Goal: Information Seeking & Learning: Understand process/instructions

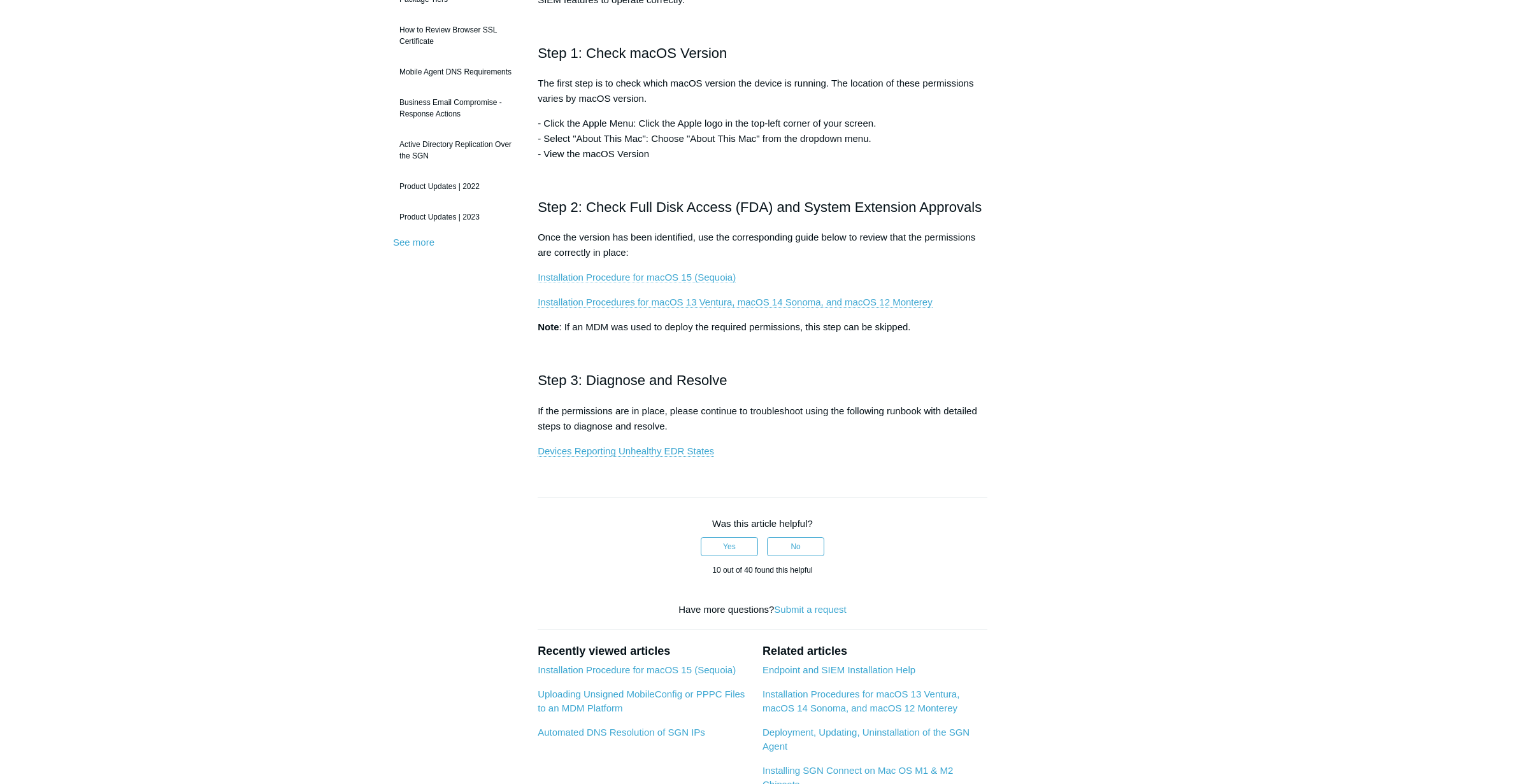
scroll to position [275, 0]
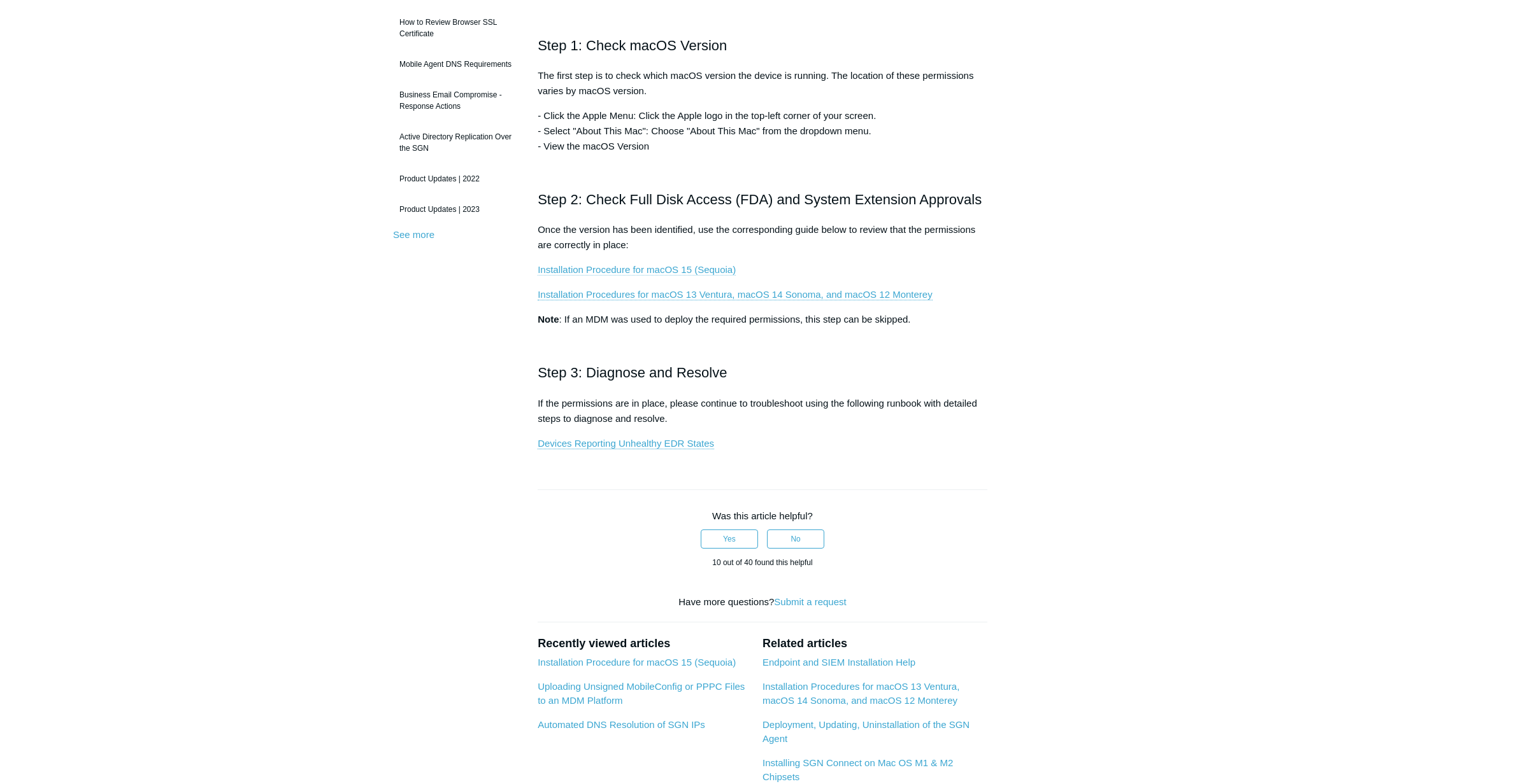
click at [677, 265] on link "Installation Procedure for macOS 15 (Sequoia)" at bounding box center [636, 269] width 198 height 11
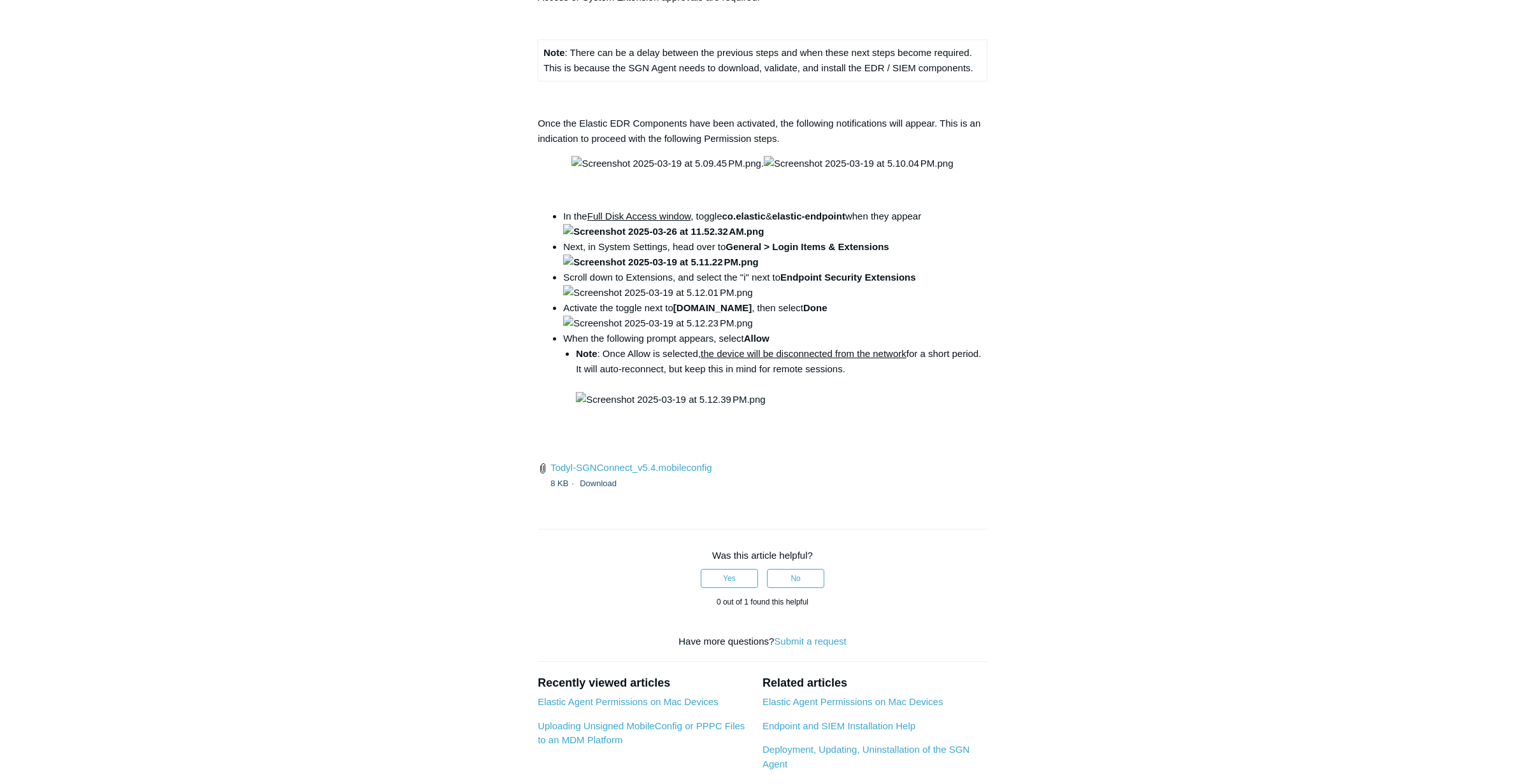
scroll to position [1544, 0]
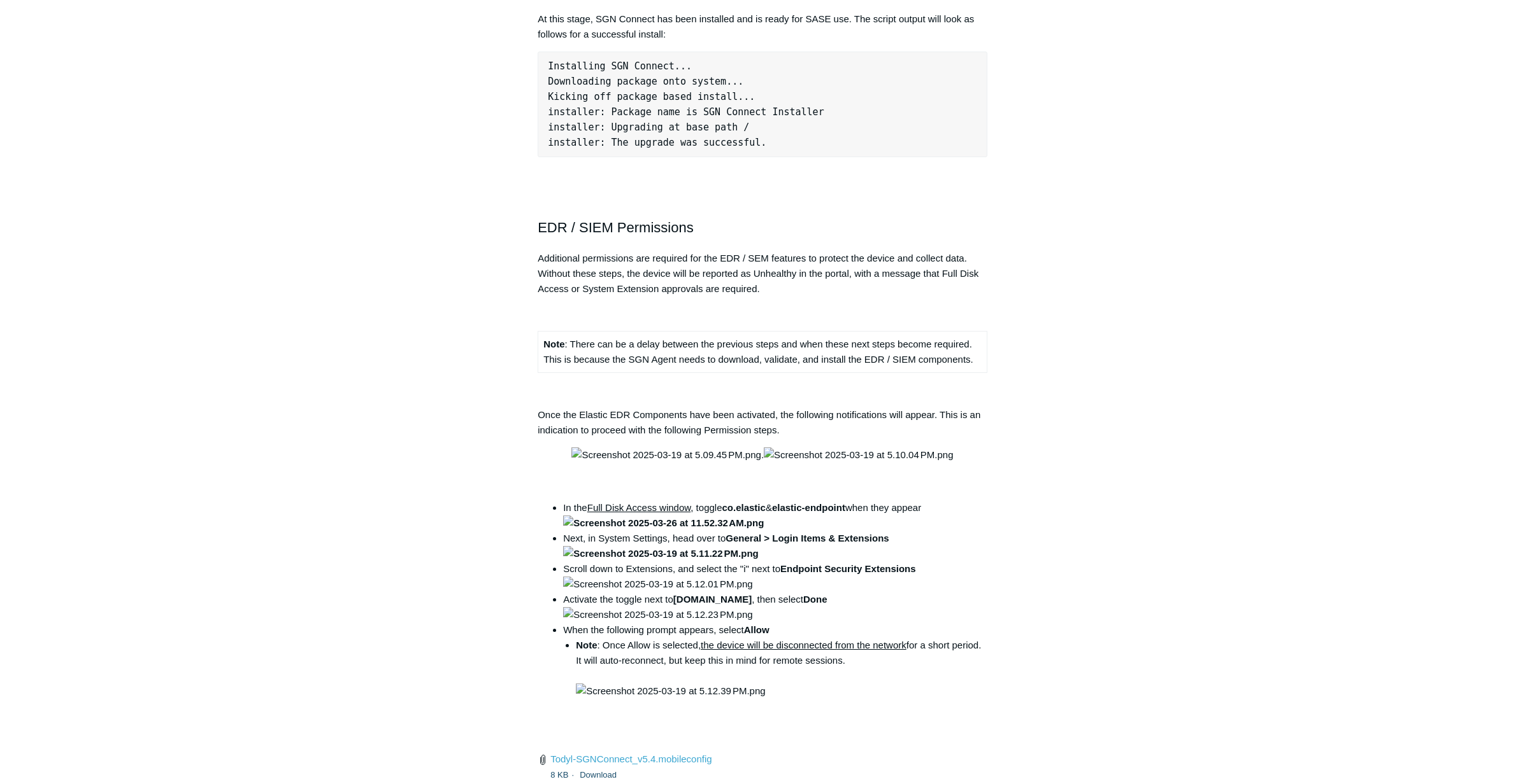
scroll to position [1115, 0]
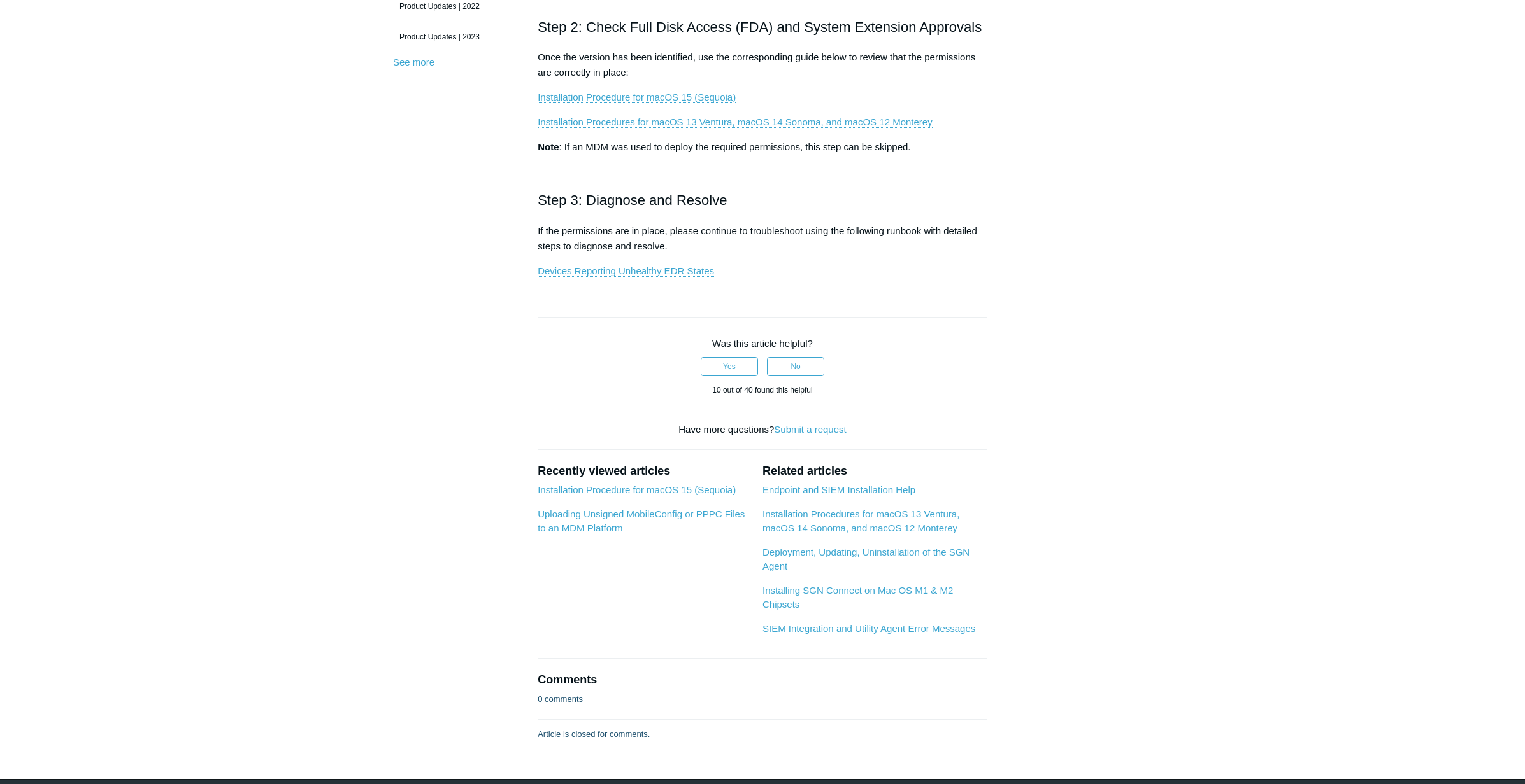
scroll to position [461, 0]
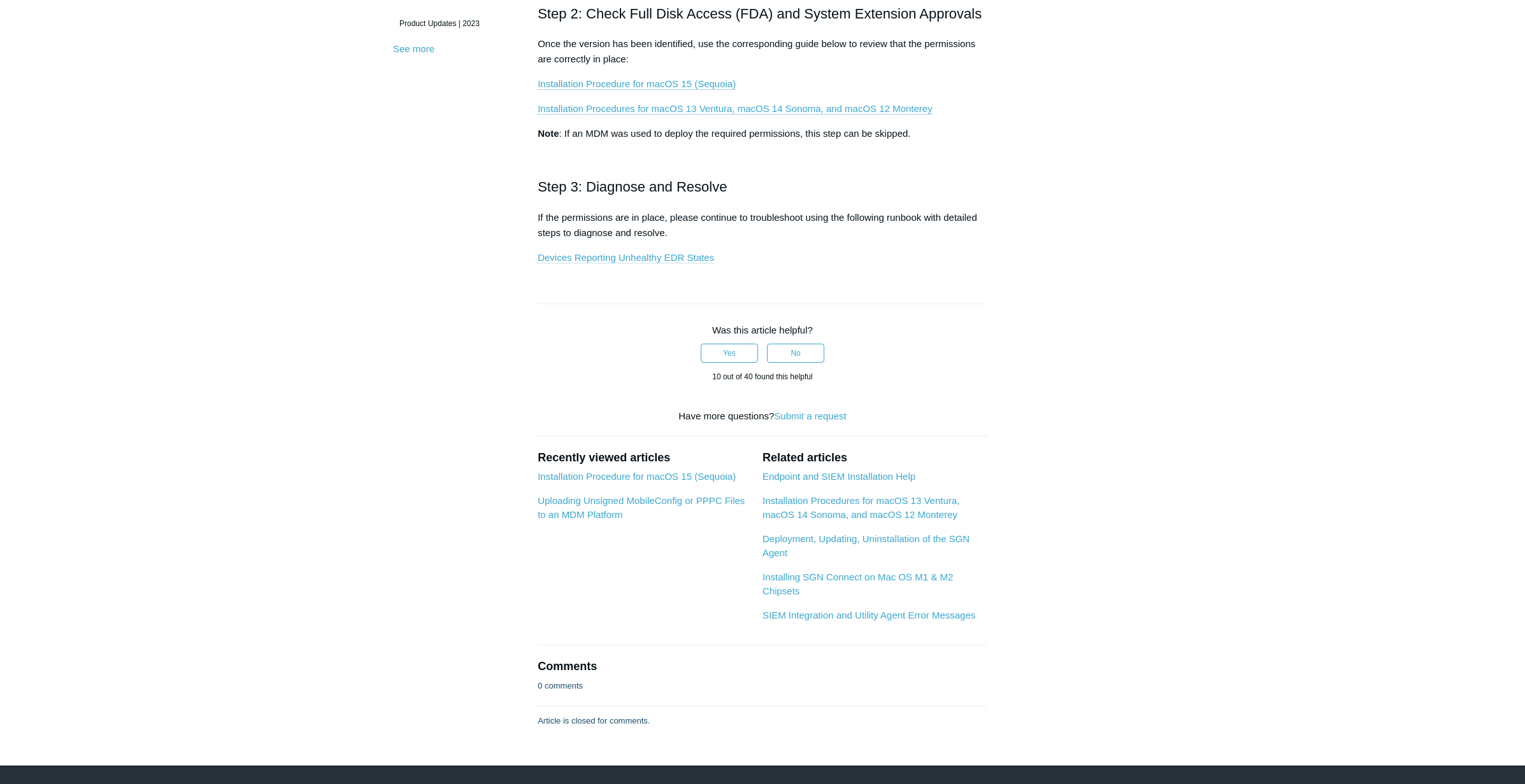
click at [625, 257] on link "Devices Reporting Unhealthy EDR States" at bounding box center [626, 257] width 176 height 11
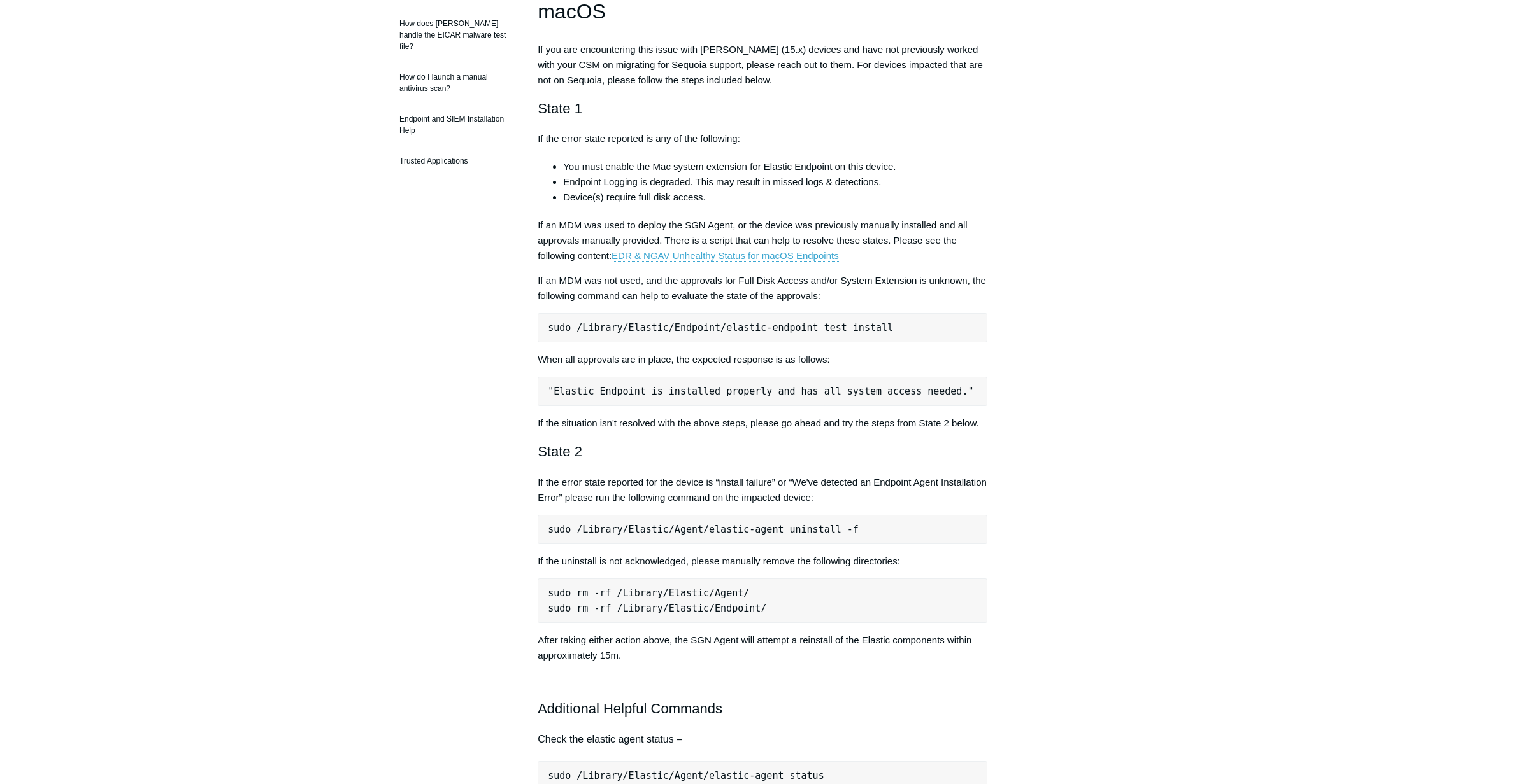
scroll to position [383, 0]
drag, startPoint x: 550, startPoint y: 323, endPoint x: 897, endPoint y: 329, distance: 347.1
click at [897, 329] on pre "sudo /Library/Elastic/Endpoint/elastic-endpoint test install" at bounding box center [762, 325] width 450 height 30
copy div "sudo /Library/Elastic/Endpoint/elastic-endpoint test install"
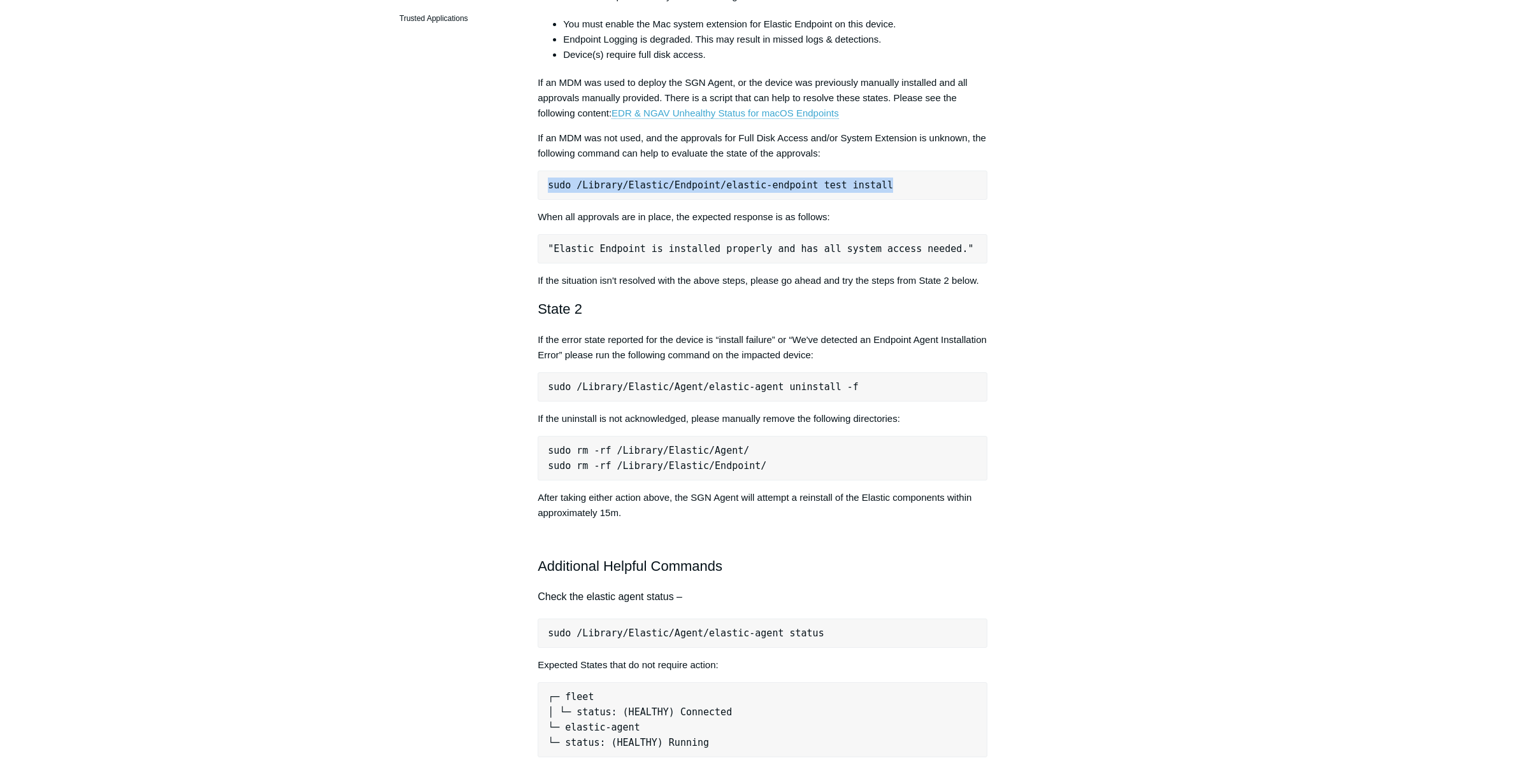
scroll to position [525, 0]
drag, startPoint x: 548, startPoint y: 647, endPoint x: 850, endPoint y: 648, distance: 302.0
click at [850, 647] on pre "sudo /Library/Elastic/Agent/elastic-agent status" at bounding box center [762, 632] width 450 height 30
copy pre "sudo /Library/Elastic/Agent/elastic-agent status"
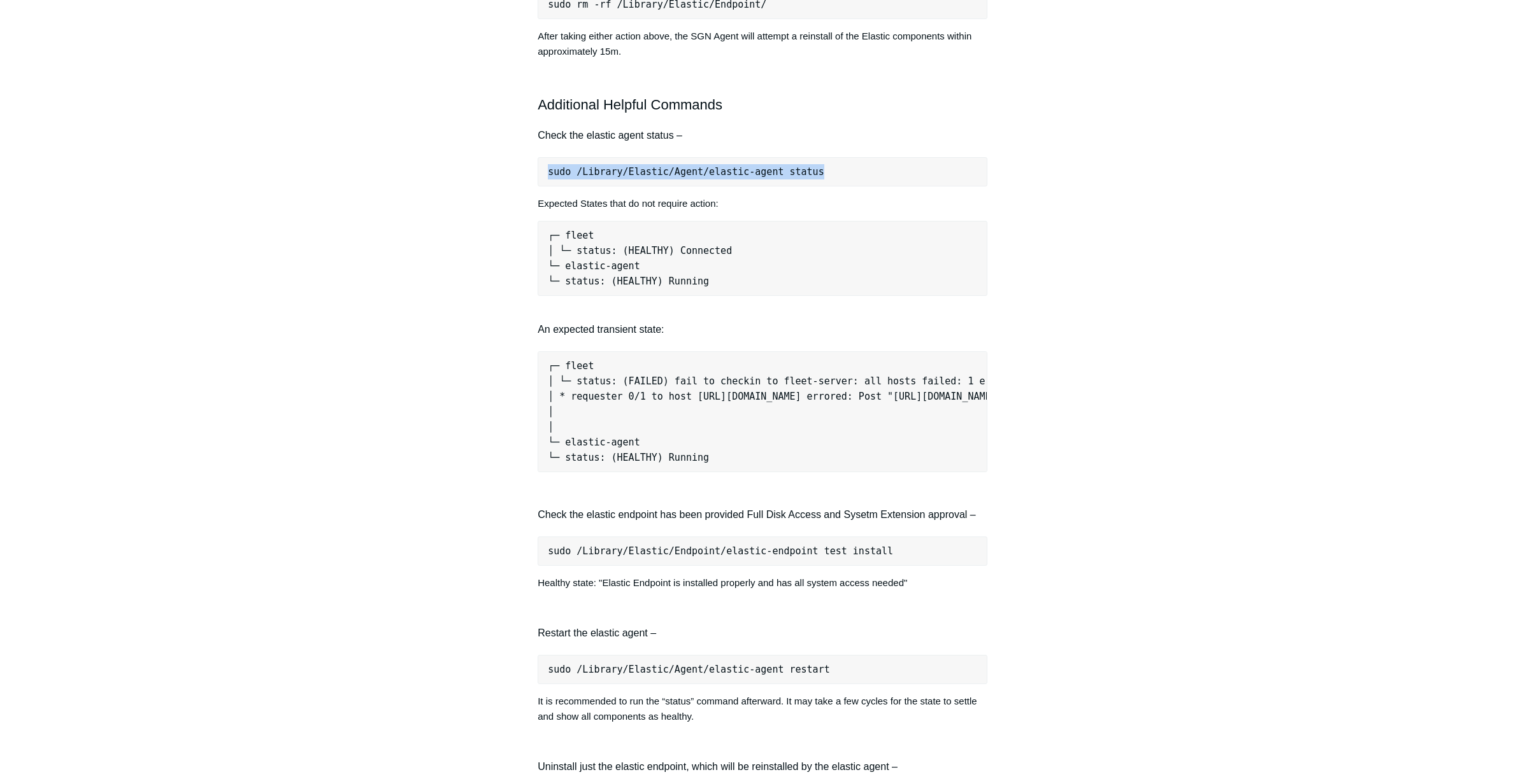
scroll to position [992, 0]
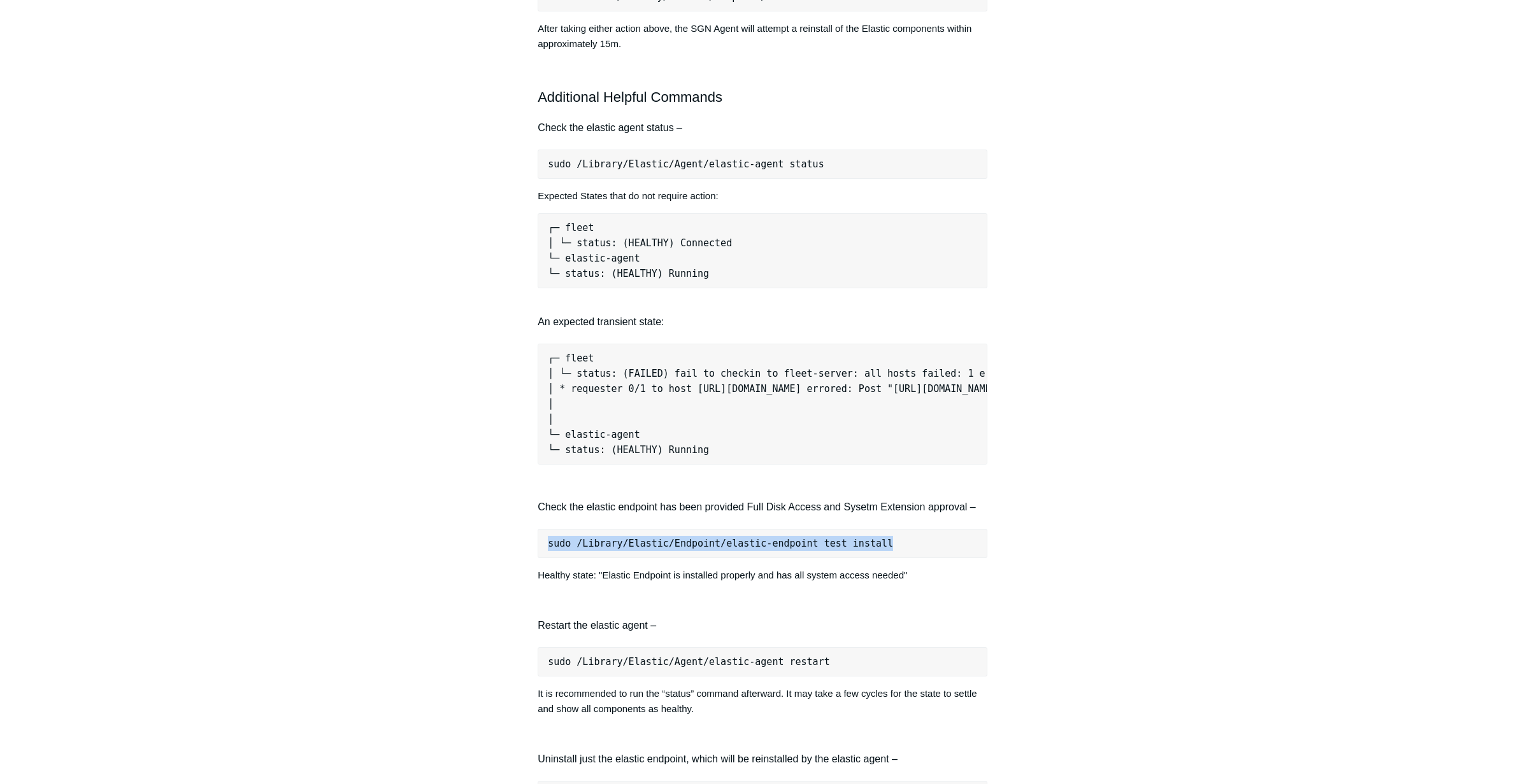
drag, startPoint x: 548, startPoint y: 558, endPoint x: 897, endPoint y: 558, distance: 349.0
click at [897, 558] on pre "sudo /Library/Elastic/Endpoint/elastic-endpoint test install" at bounding box center [762, 543] width 450 height 30
copy pre "sudo /Library/Elastic/Endpoint/elastic-endpoint test install"
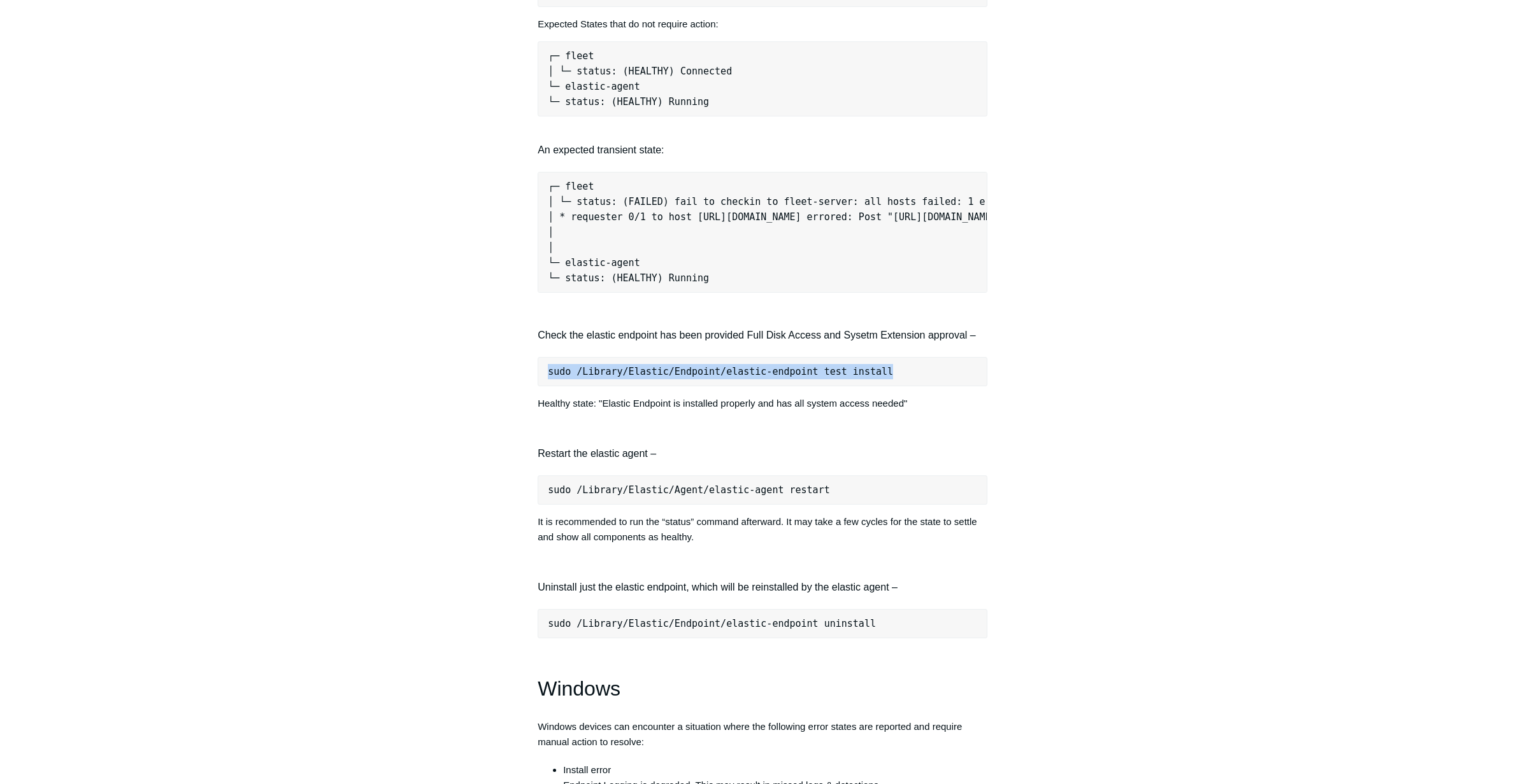
scroll to position [1174, 0]
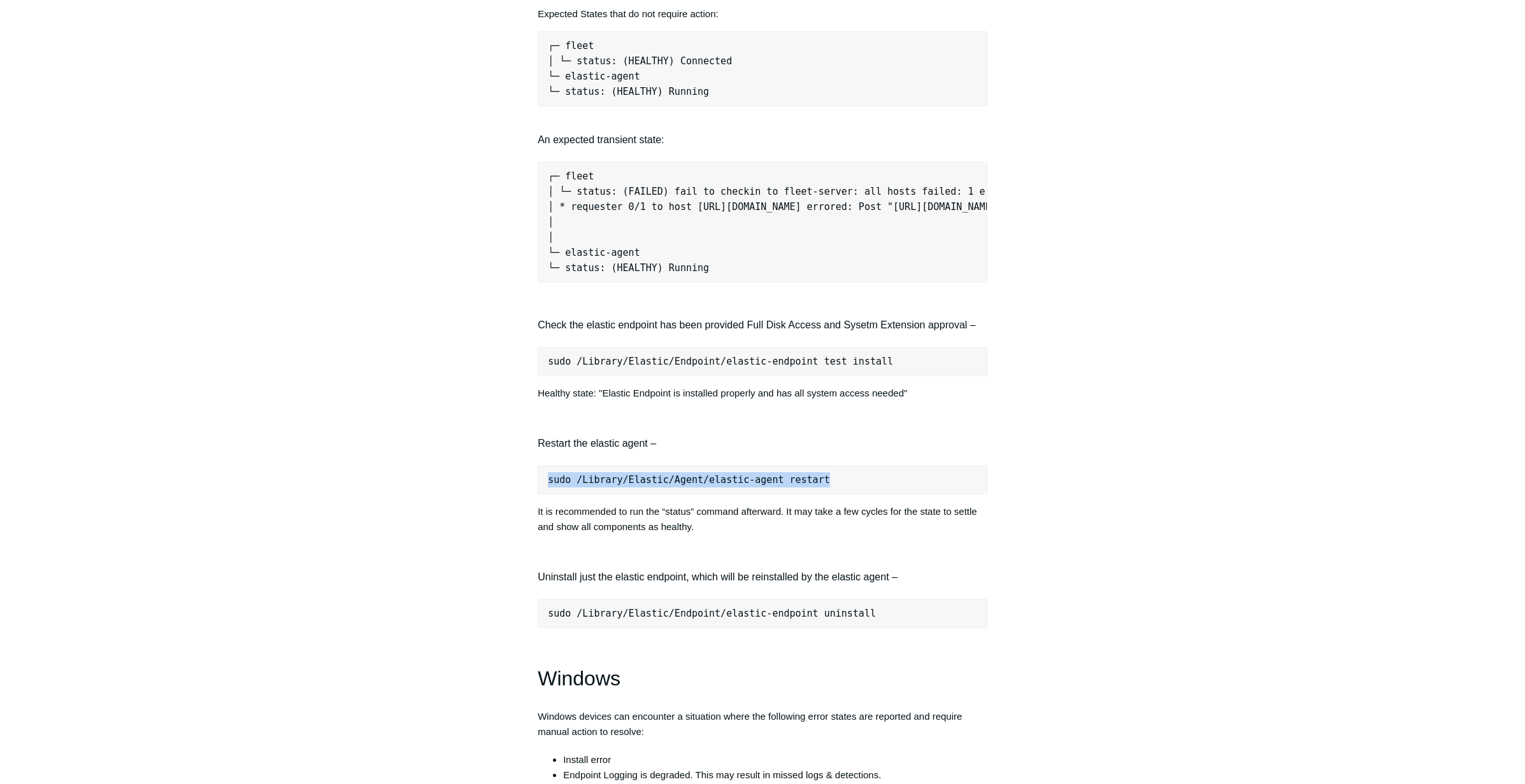
drag, startPoint x: 545, startPoint y: 495, endPoint x: 853, endPoint y: 496, distance: 308.0
click at [853, 494] on pre "sudo /Library/Elastic/Agent/elastic-agent restart" at bounding box center [762, 480] width 450 height 30
copy pre "sudo /Library/Elastic/Agent/elastic-agent restart"
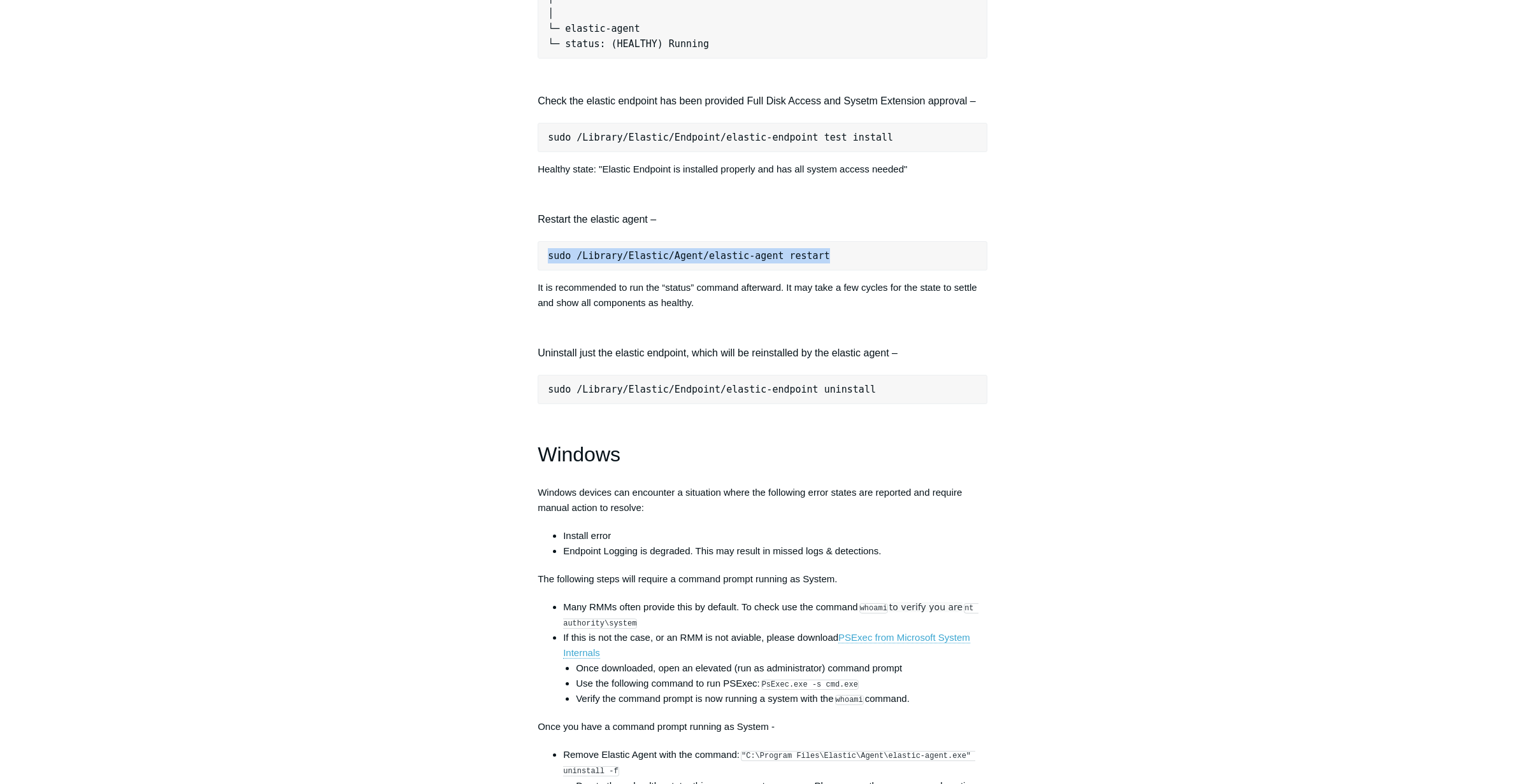
scroll to position [1185, 0]
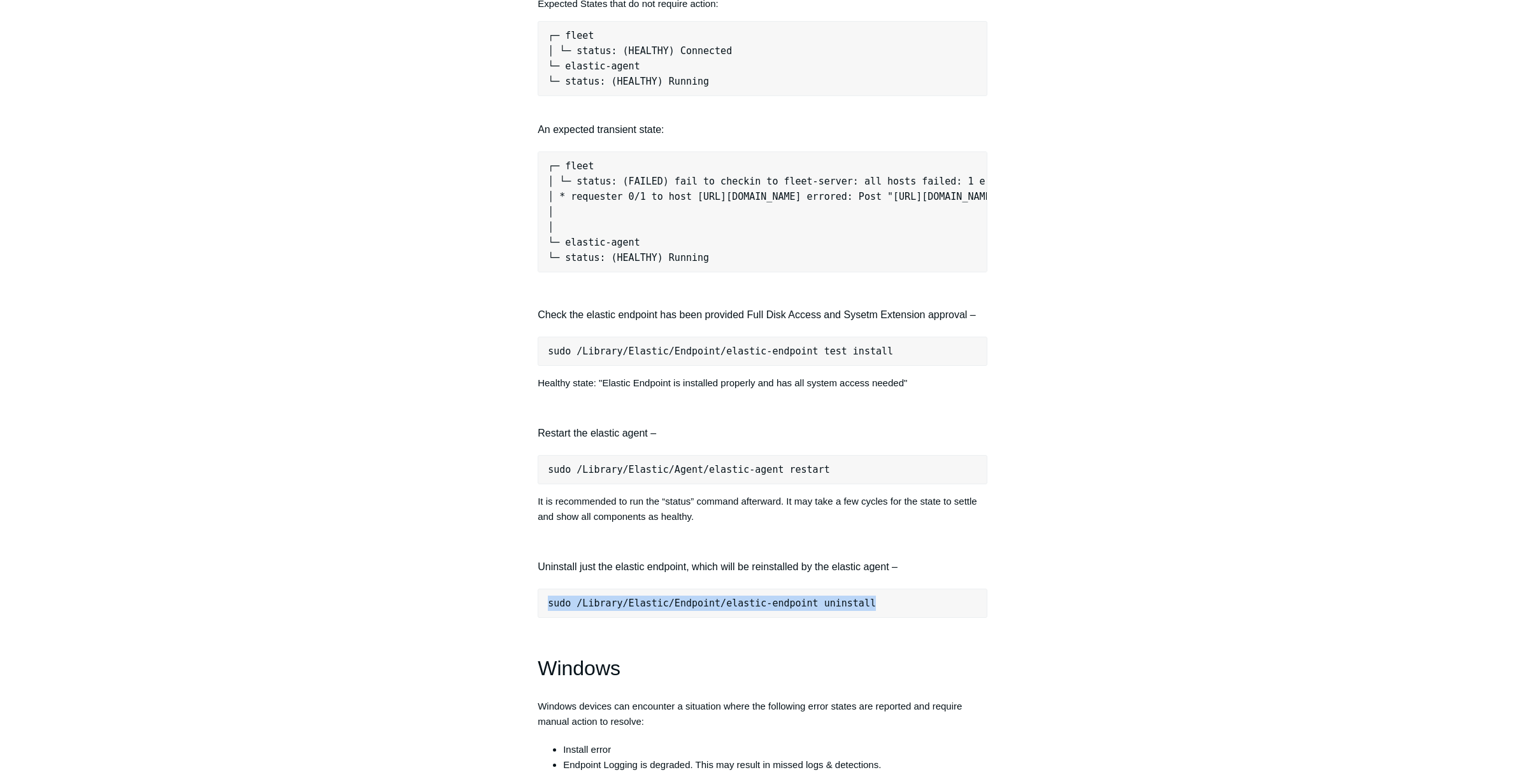
drag, startPoint x: 548, startPoint y: 620, endPoint x: 897, endPoint y: 613, distance: 349.1
click at [897, 613] on pre "sudo /Library/Elastic/Endpoint/elastic-endpoint uninstall" at bounding box center [762, 604] width 450 height 30
copy pre "sudo /Library/Elastic/Endpoint/elastic-endpoint uninstall"
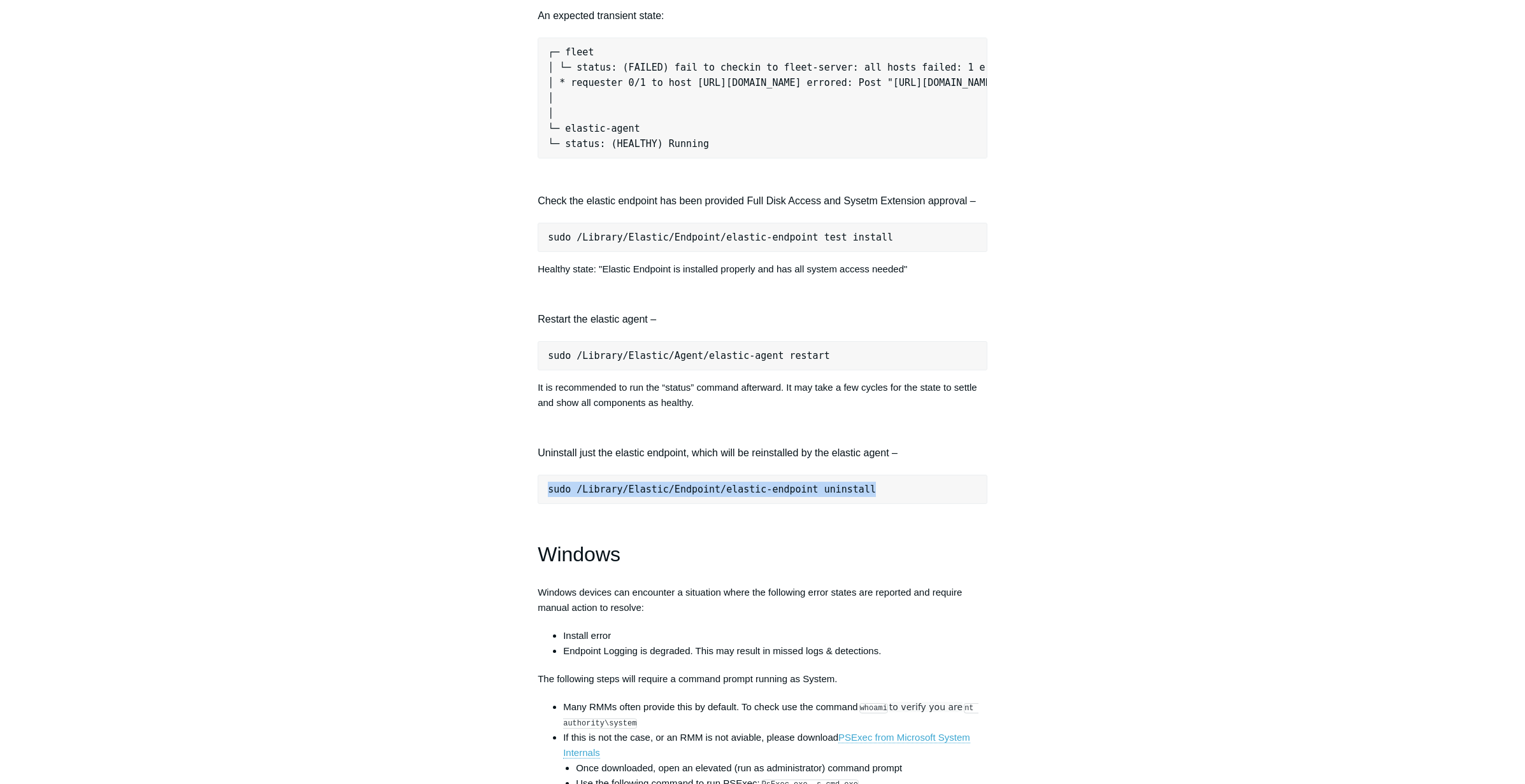
scroll to position [1182, 0]
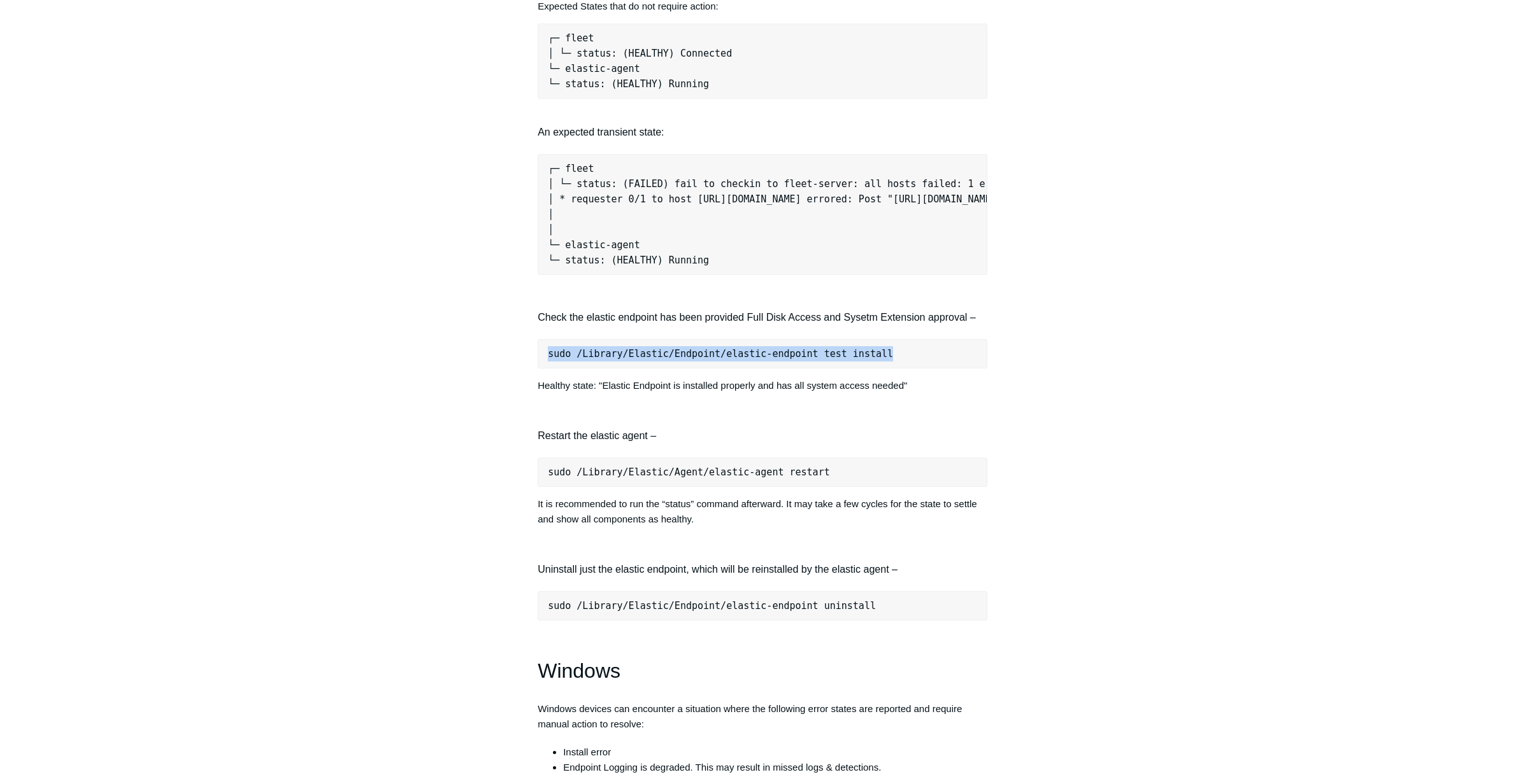
drag, startPoint x: 541, startPoint y: 371, endPoint x: 895, endPoint y: 374, distance: 354.0
click at [895, 369] on pre "sudo /Library/Elastic/Endpoint/elastic-endpoint test install" at bounding box center [762, 354] width 450 height 30
copy pre "sudo /Library/Elastic/Endpoint/elastic-endpoint test install"
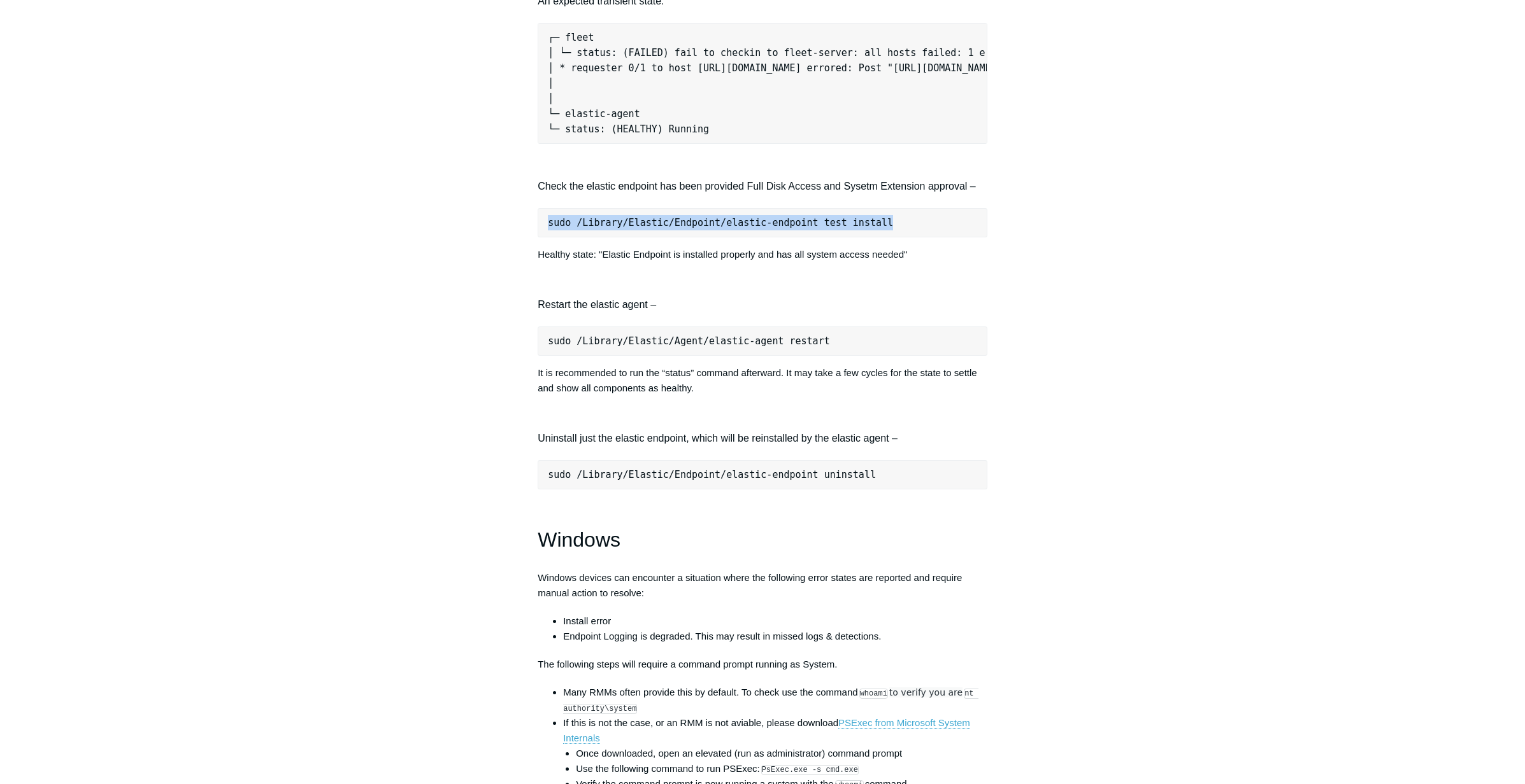
scroll to position [1324, 0]
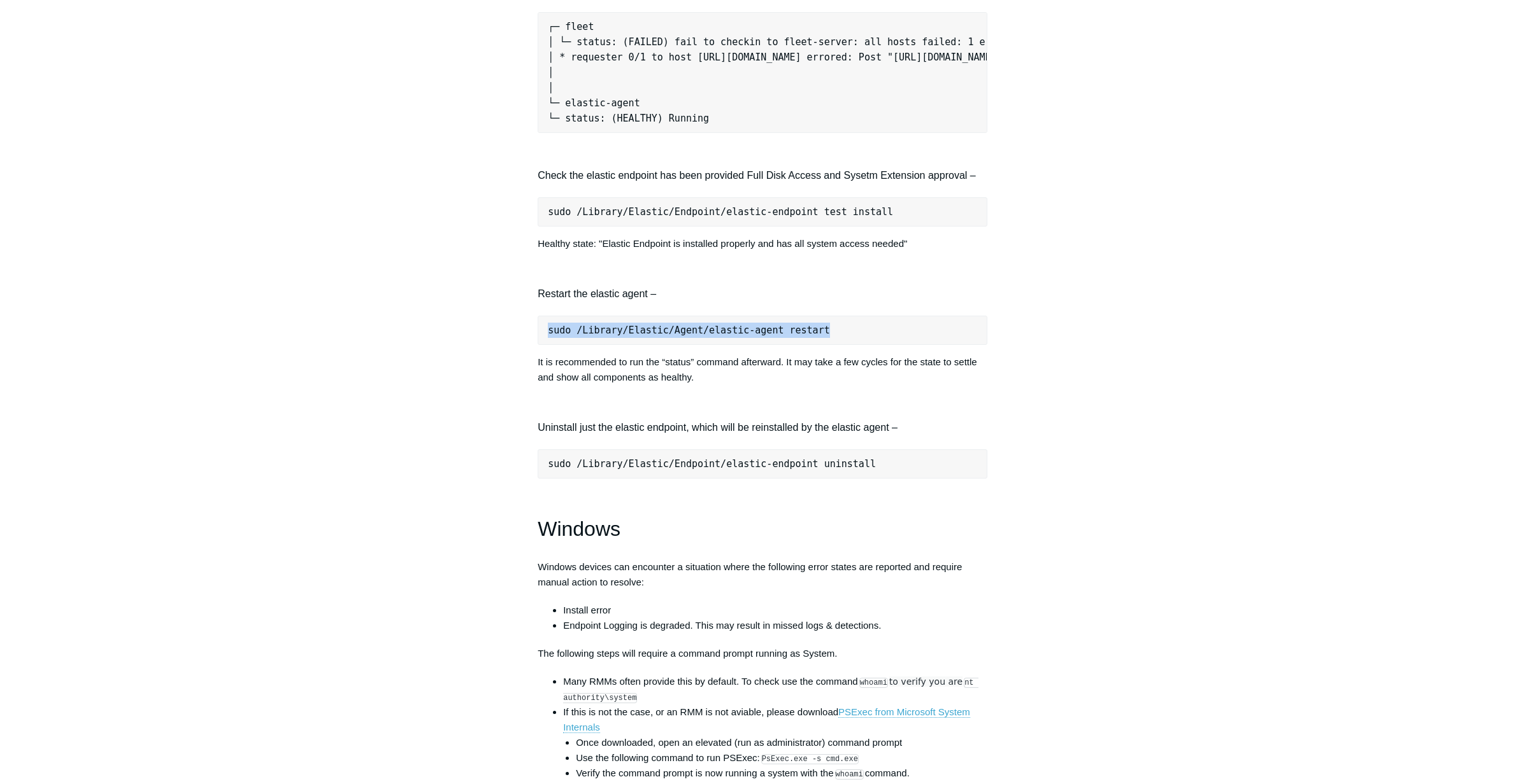
drag, startPoint x: 835, startPoint y: 341, endPoint x: 536, endPoint y: 343, distance: 299.0
click at [536, 343] on article "Devices Reporting Unhealthy EDR States Follow Not yet followed by anyone The fo…" at bounding box center [762, 105] width 488 height 2629
copy pre "sudo /Library/Elastic/Agent/elastic-agent restart"
click at [786, 479] on pre "sudo /Library/Elastic/Endpoint/elastic-endpoint uninstall" at bounding box center [762, 464] width 450 height 30
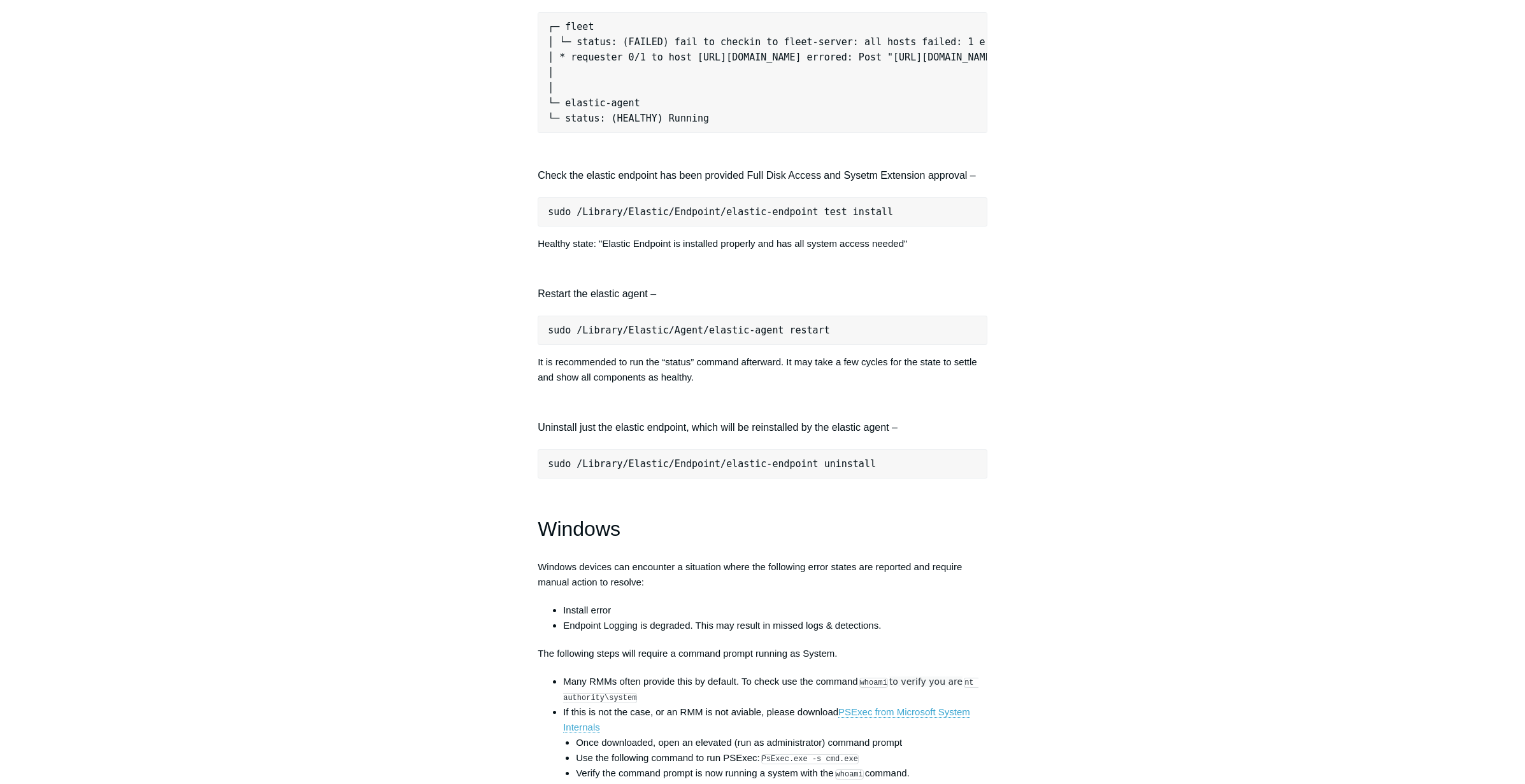
click at [979, 472] on pre "sudo /Library/Elastic/Endpoint/elastic-endpoint uninstall" at bounding box center [762, 464] width 450 height 30
drag, startPoint x: 902, startPoint y: 230, endPoint x: 536, endPoint y: 217, distance: 366.2
click at [536, 217] on article "Devices Reporting Unhealthy EDR States Follow Not yet followed by anyone The fo…" at bounding box center [762, 105] width 488 height 2629
copy pre "sudo /Library/Elastic/Endpoint/elastic-endpoint test install"
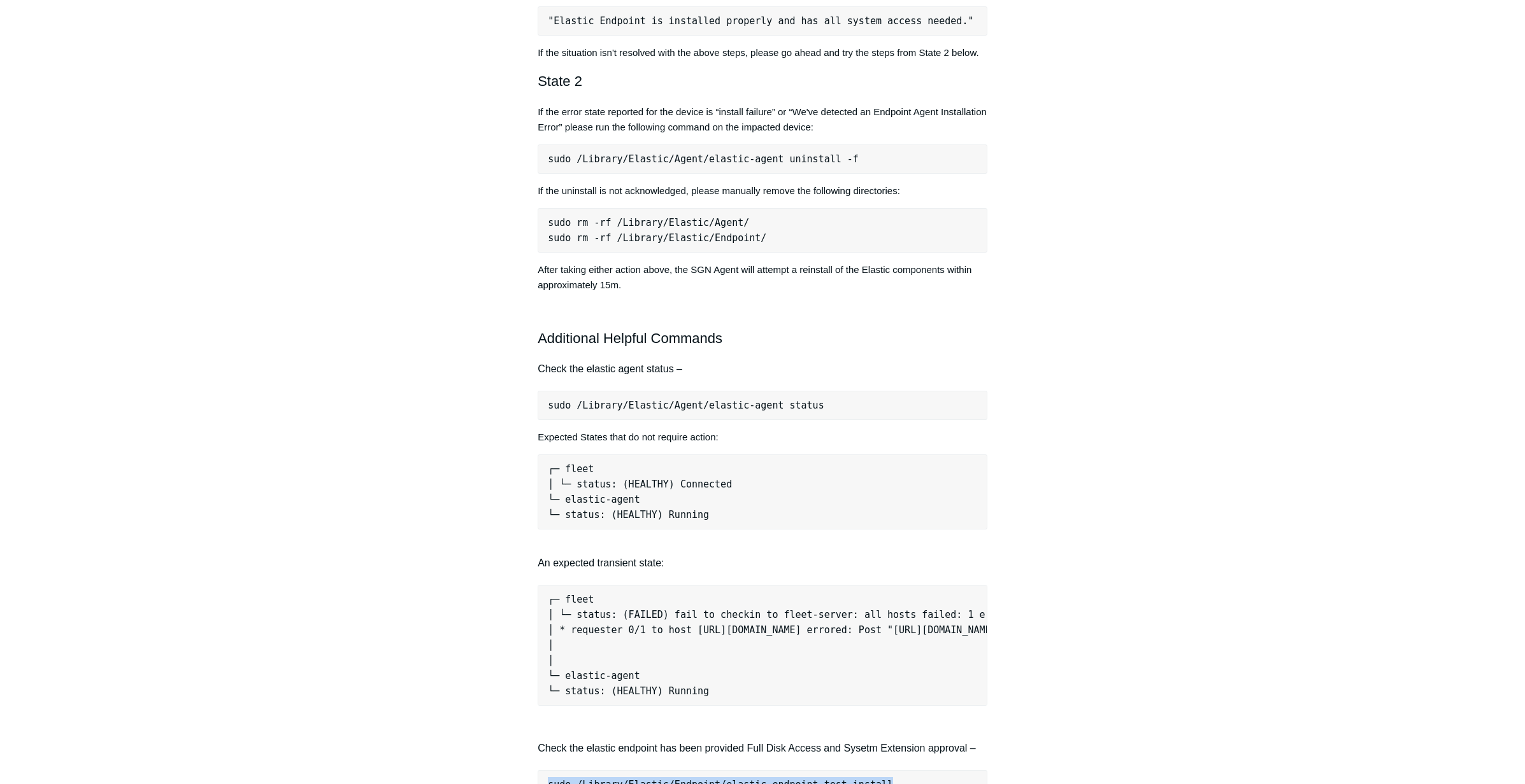
scroll to position [747, 0]
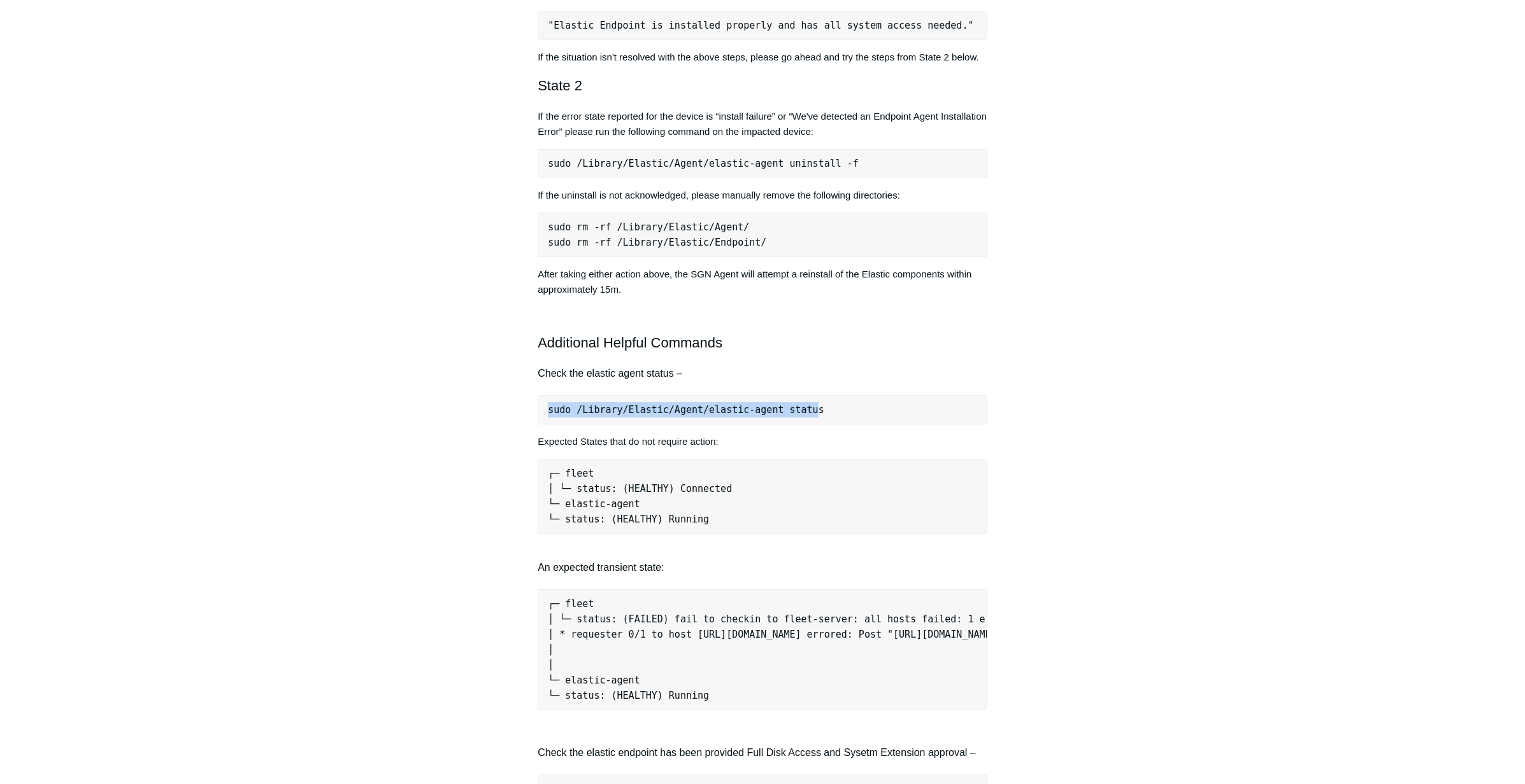
drag, startPoint x: 546, startPoint y: 431, endPoint x: 821, endPoint y: 425, distance: 275.1
click at [821, 425] on pre "sudo /Library/Elastic/Agent/elastic-agent status" at bounding box center [762, 410] width 450 height 30
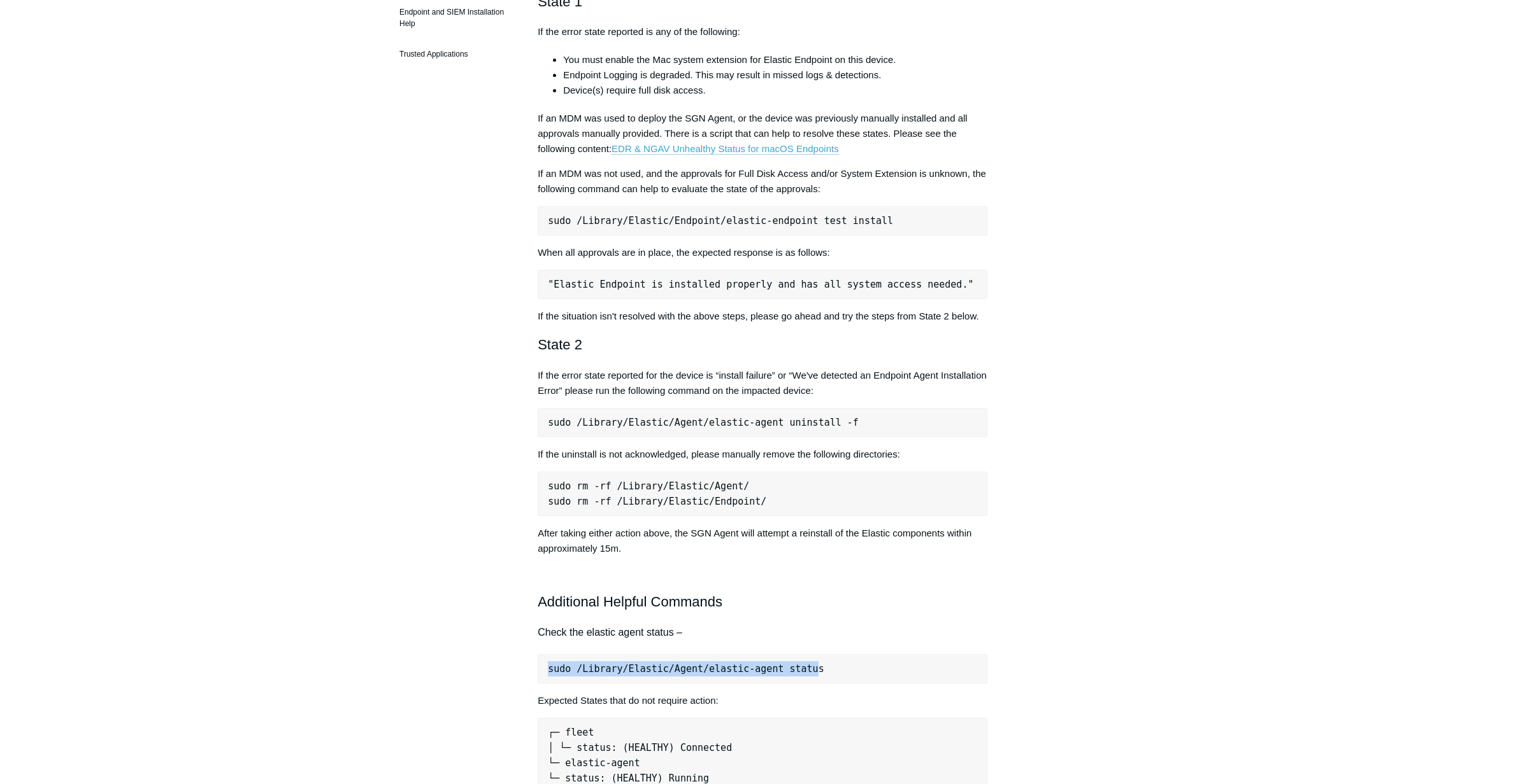
scroll to position [467, 0]
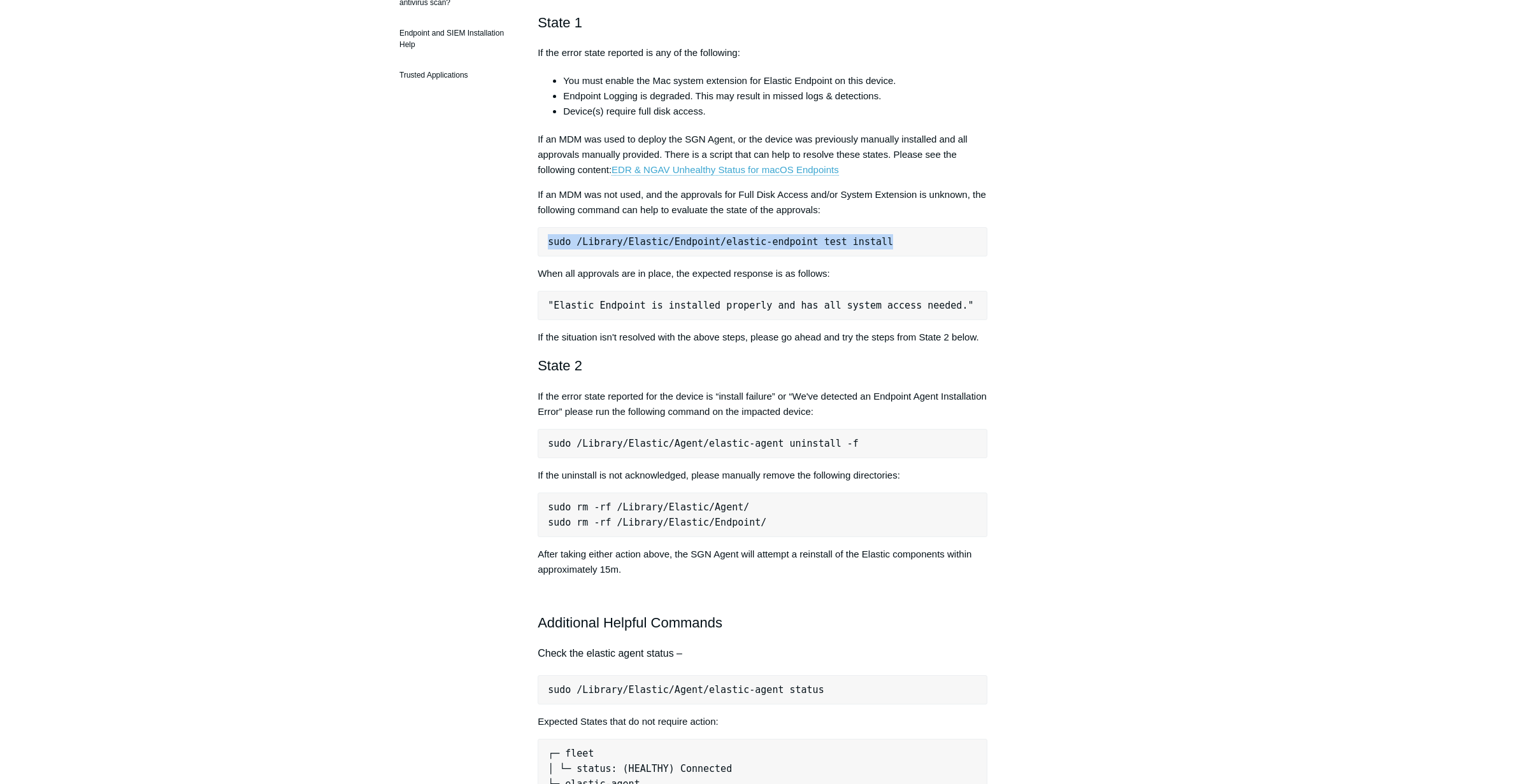
drag, startPoint x: 545, startPoint y: 241, endPoint x: 906, endPoint y: 243, distance: 361.0
click at [906, 243] on pre "sudo /Library/Elastic/Endpoint/elastic-endpoint test install" at bounding box center [762, 242] width 450 height 30
copy pre "sudo /Library/Elastic/Endpoint/elastic-endpoint test install"
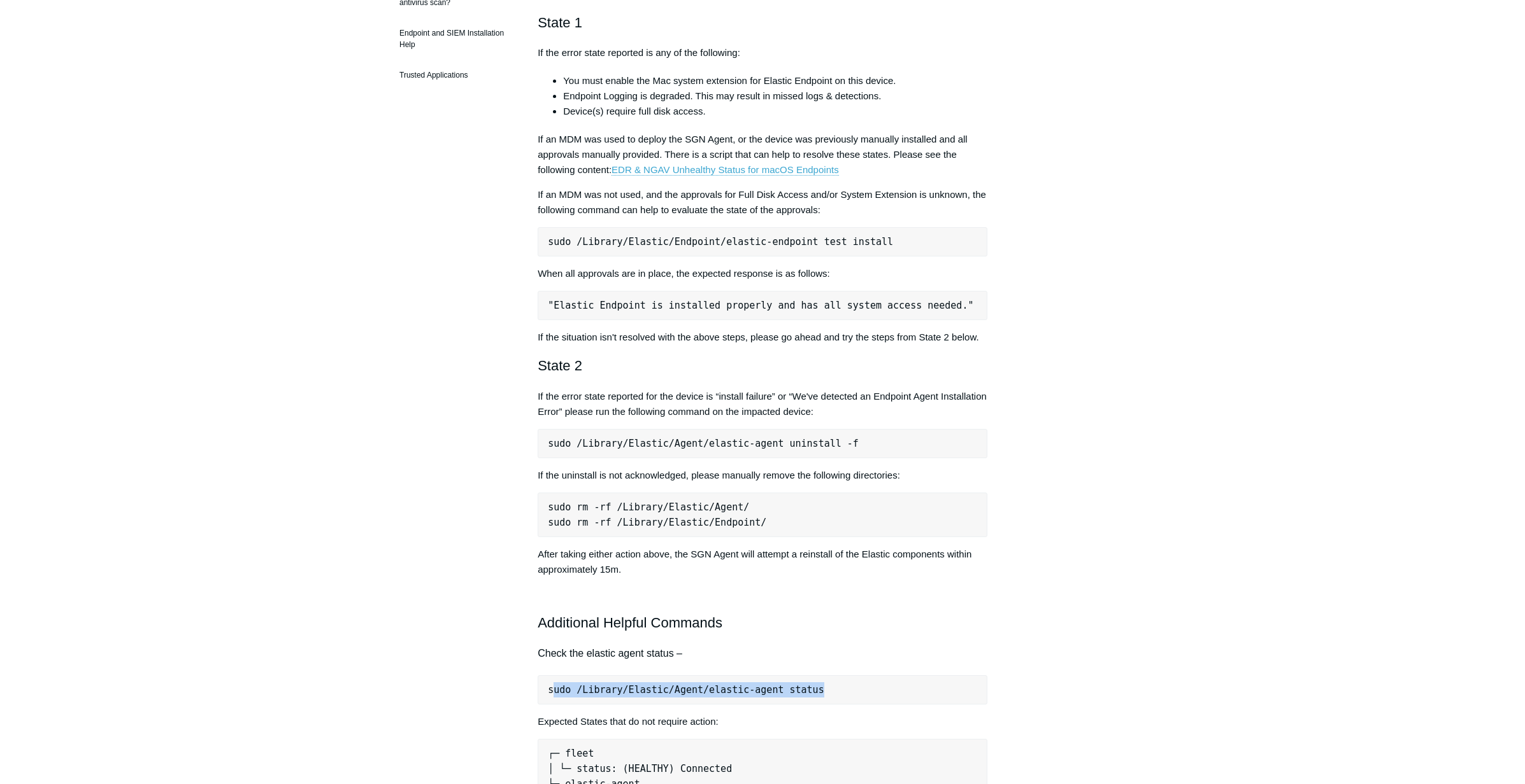
drag, startPoint x: 551, startPoint y: 707, endPoint x: 848, endPoint y: 710, distance: 297.0
click at [848, 705] on pre "sudo /Library/Elastic/Agent/elastic-agent status" at bounding box center [762, 690] width 450 height 30
copy pre "udo /Library/Elastic/Agent/elastic-agent status"
